Goal: Task Accomplishment & Management: Complete application form

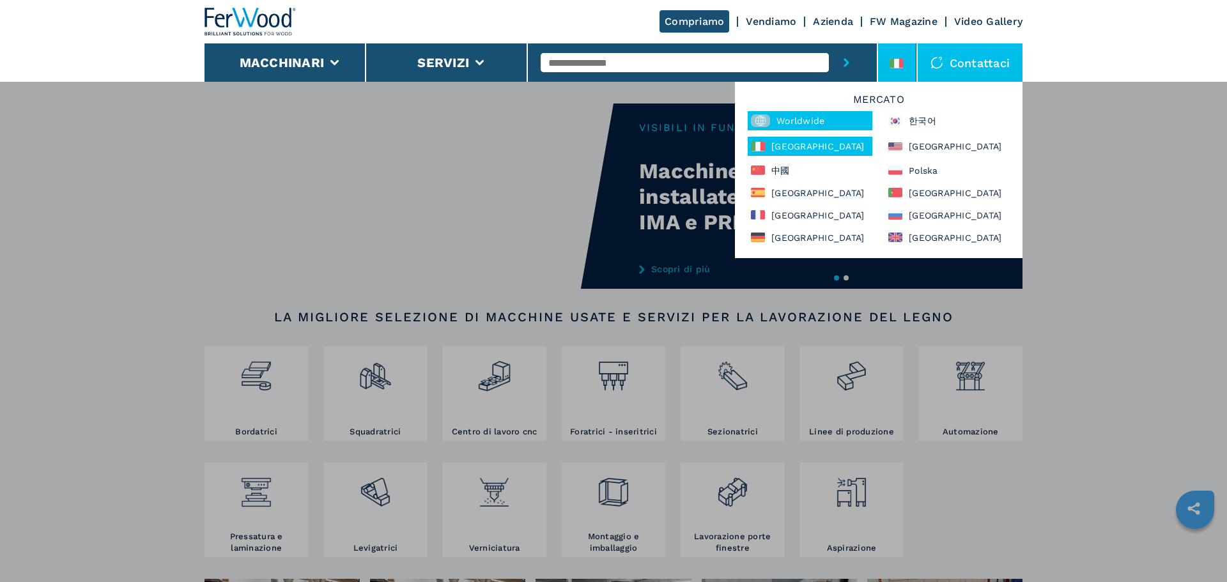
click at [823, 121] on div "Worldwide" at bounding box center [810, 120] width 125 height 19
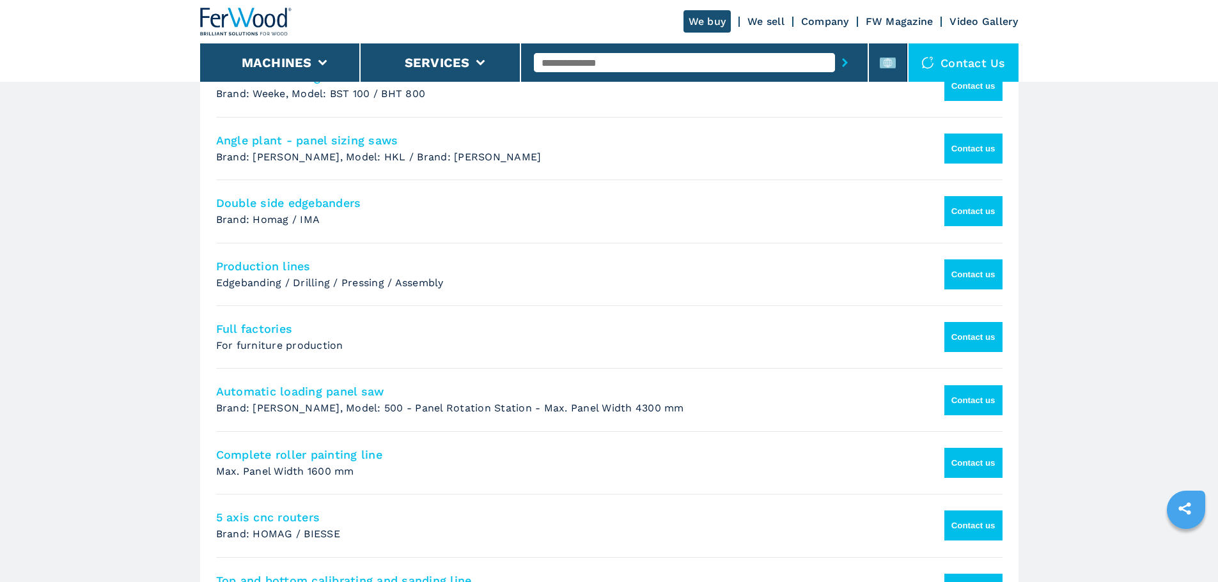
scroll to position [767, 0]
